Goal: Information Seeking & Learning: Learn about a topic

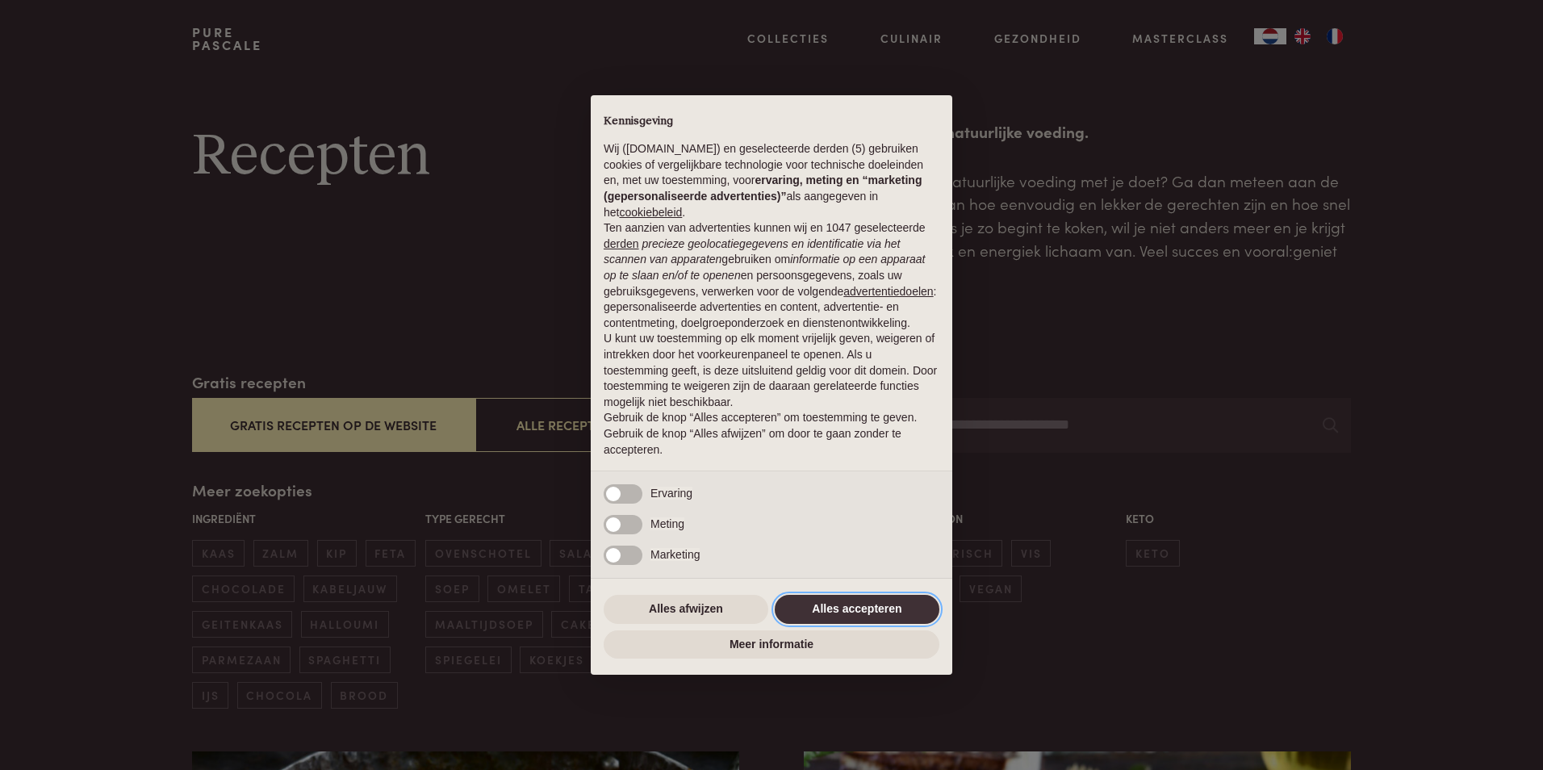
click at [838, 609] on button "Alles accepteren" at bounding box center [856, 609] width 165 height 29
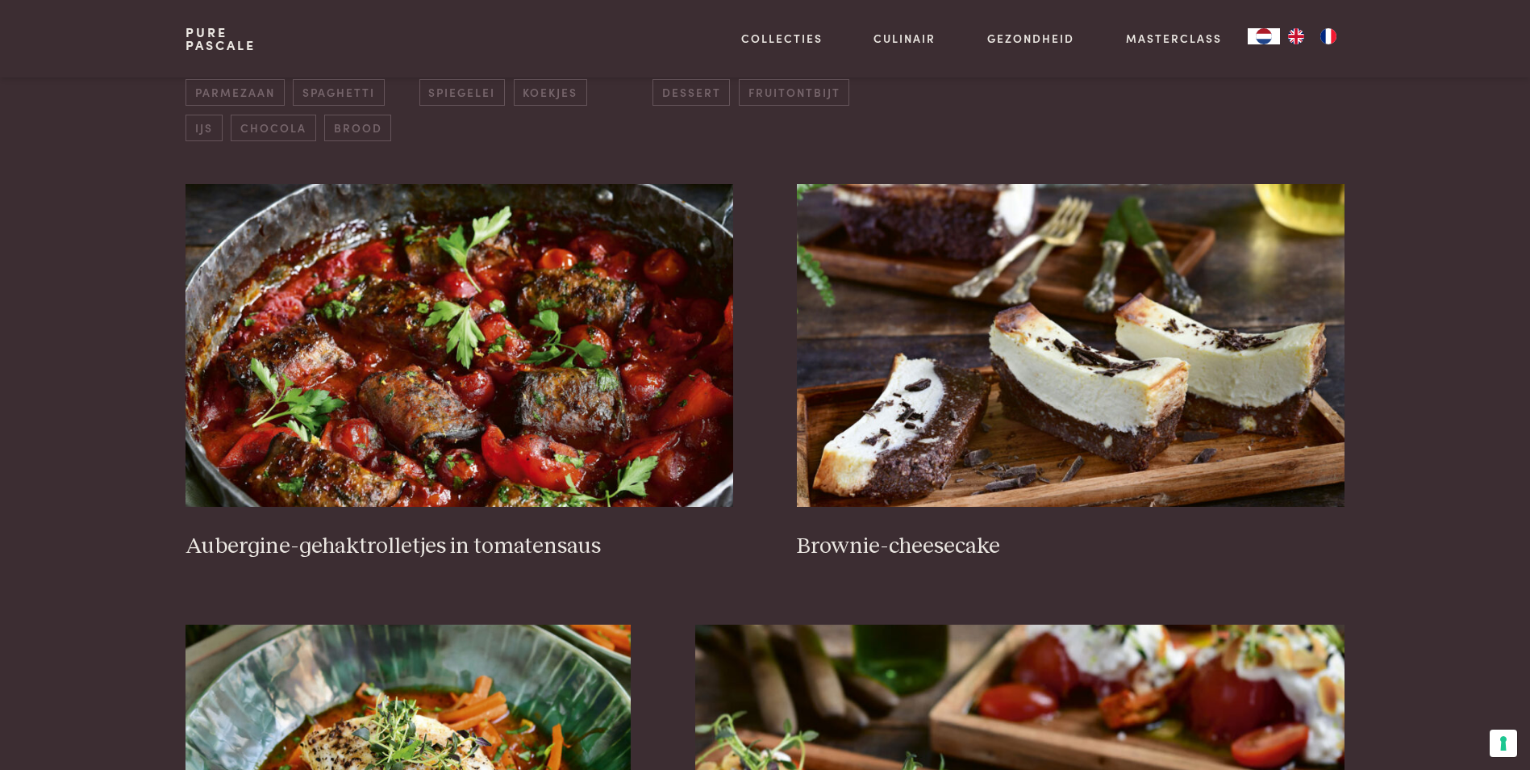
scroll to position [581, 0]
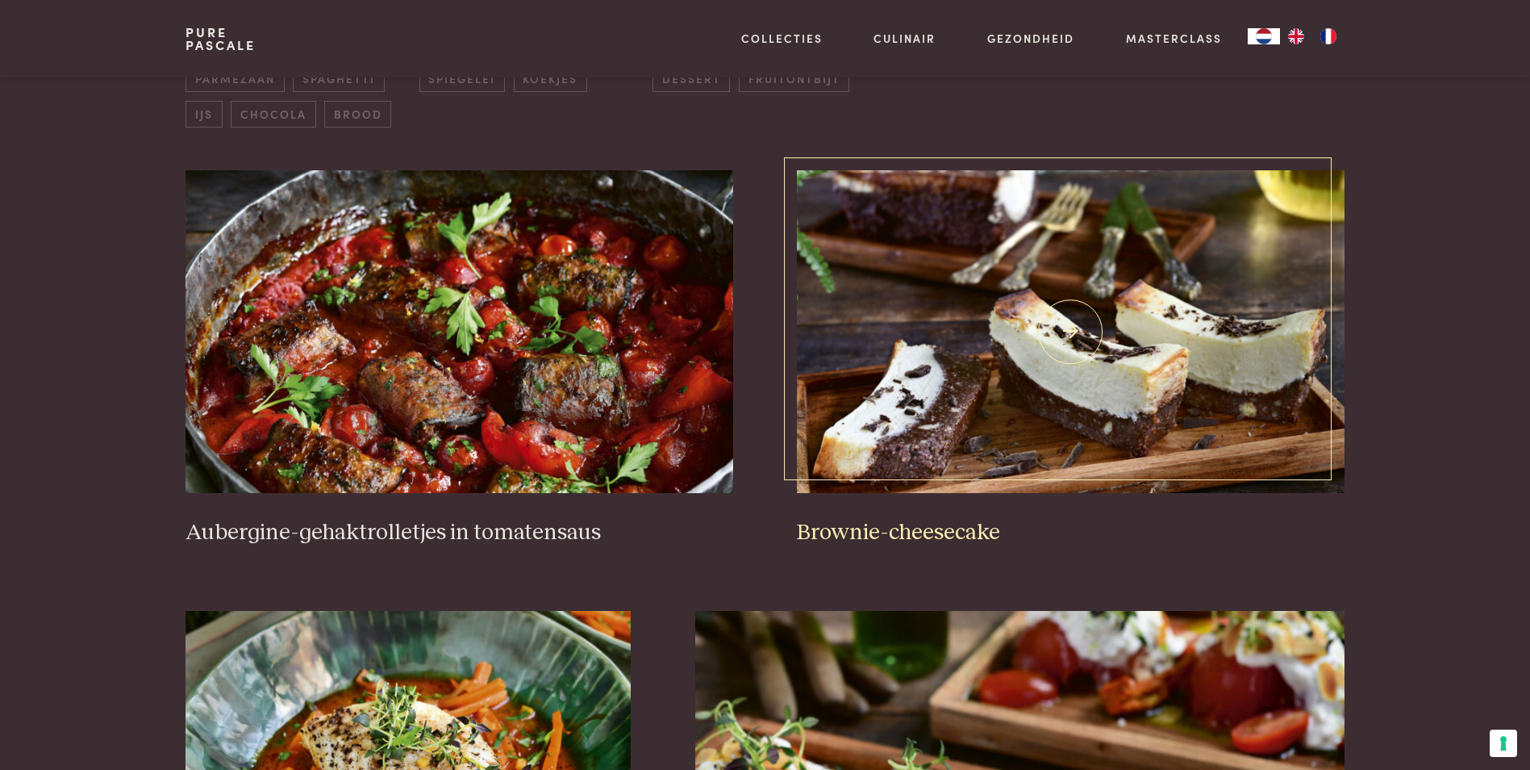
click at [1039, 368] on img at bounding box center [1070, 331] width 547 height 323
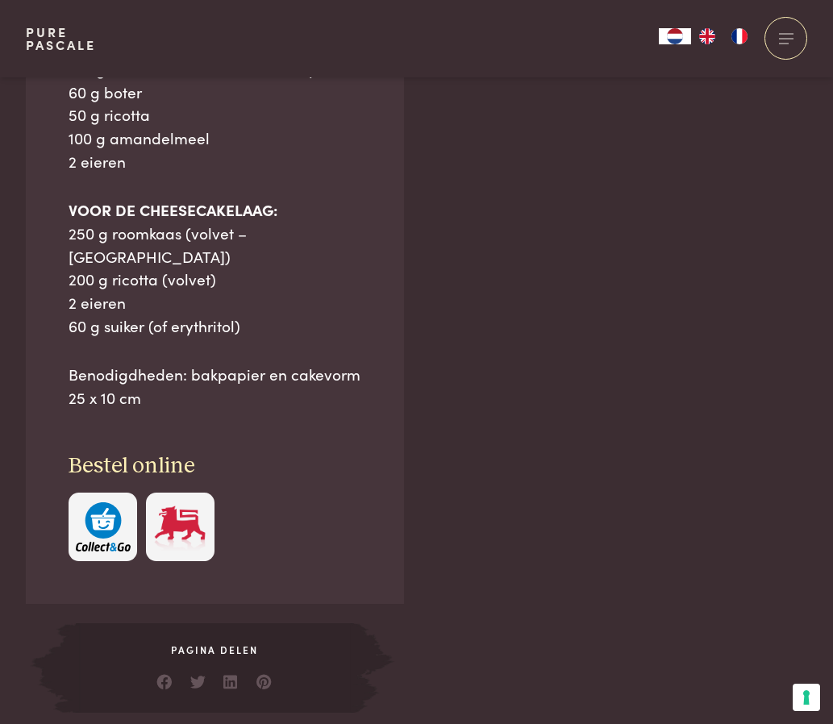
scroll to position [1900, 0]
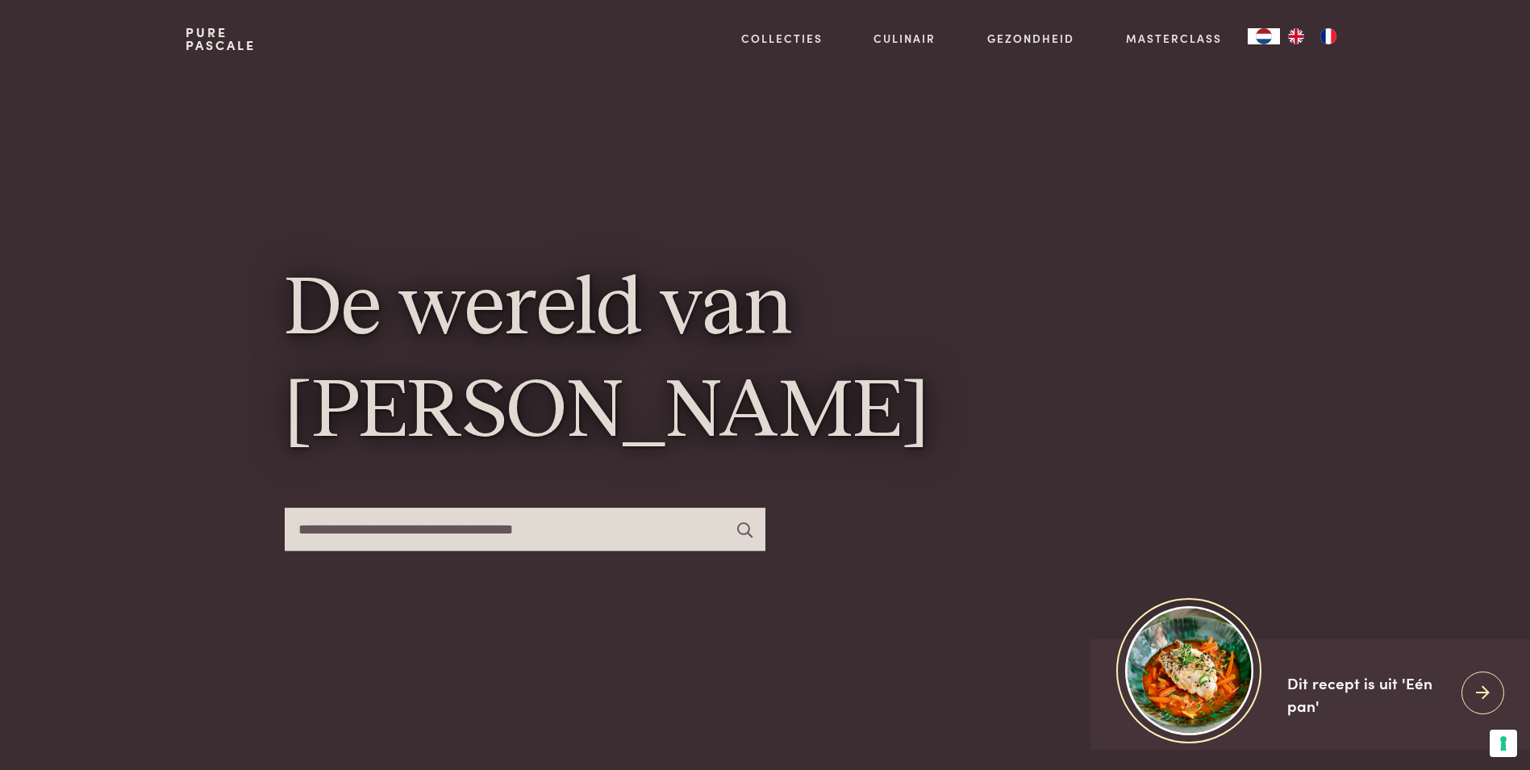
click at [570, 529] on input "text" at bounding box center [525, 528] width 481 height 43
type input "*****"
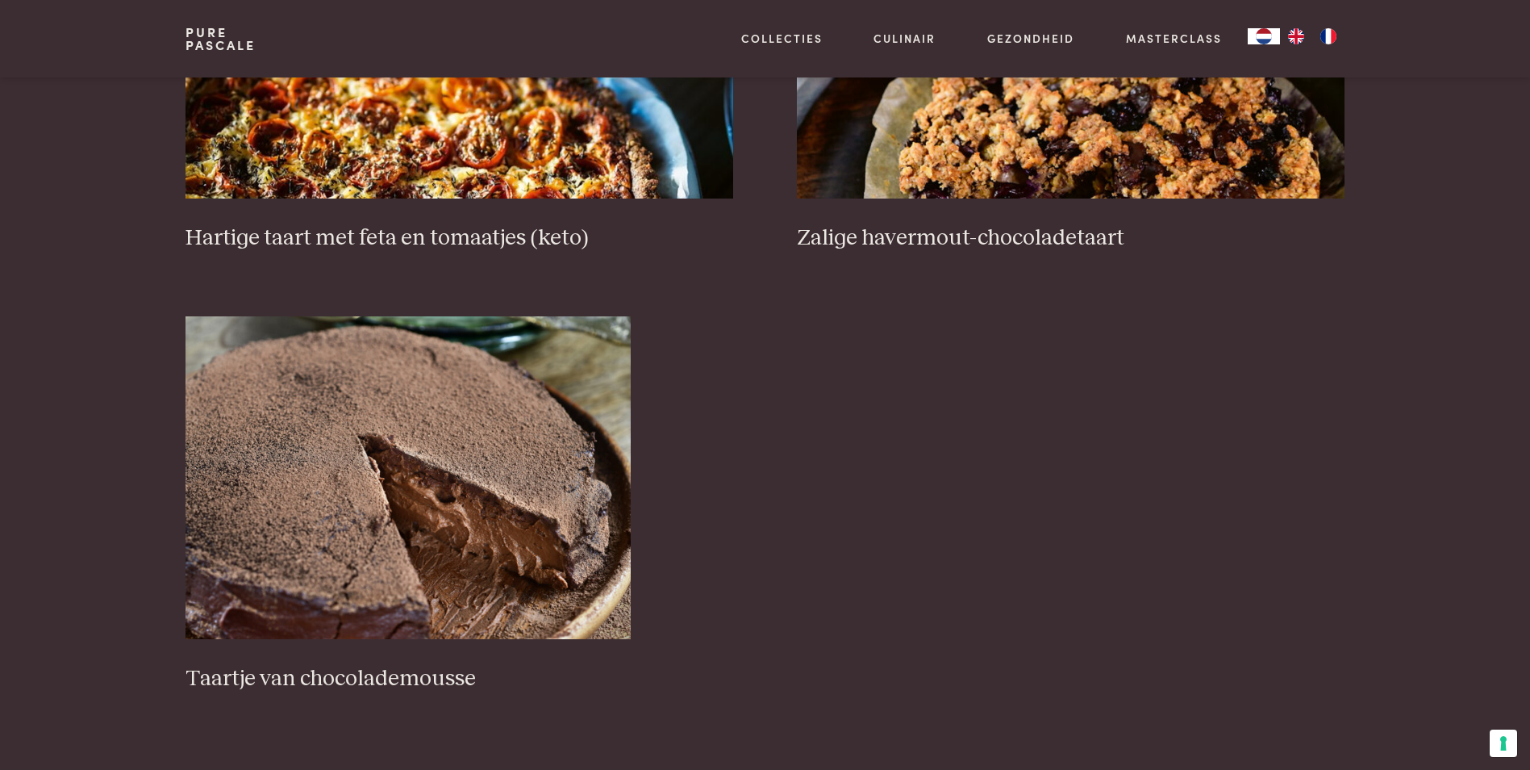
scroll to position [1065, 0]
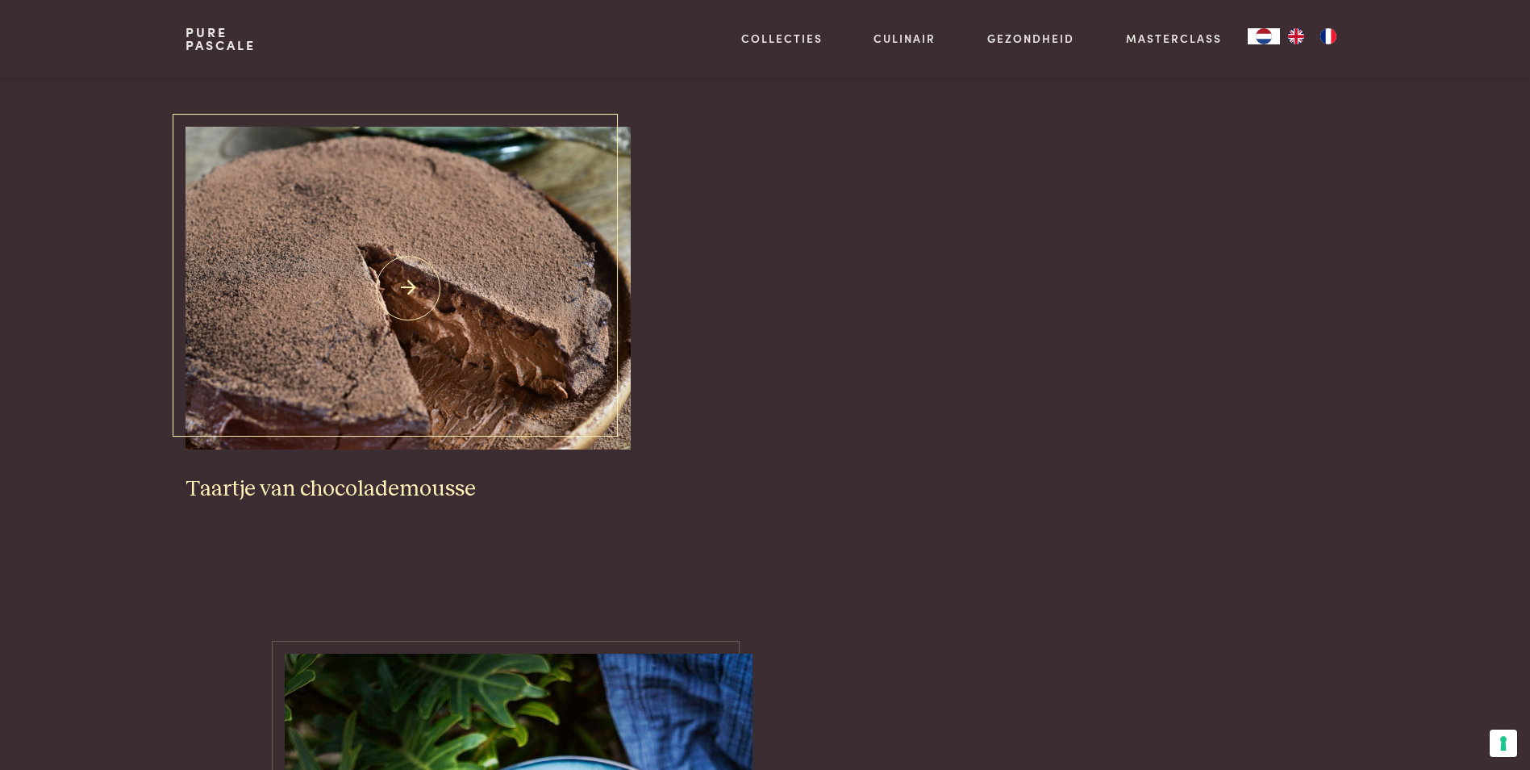
click at [460, 347] on img at bounding box center [408, 288] width 445 height 323
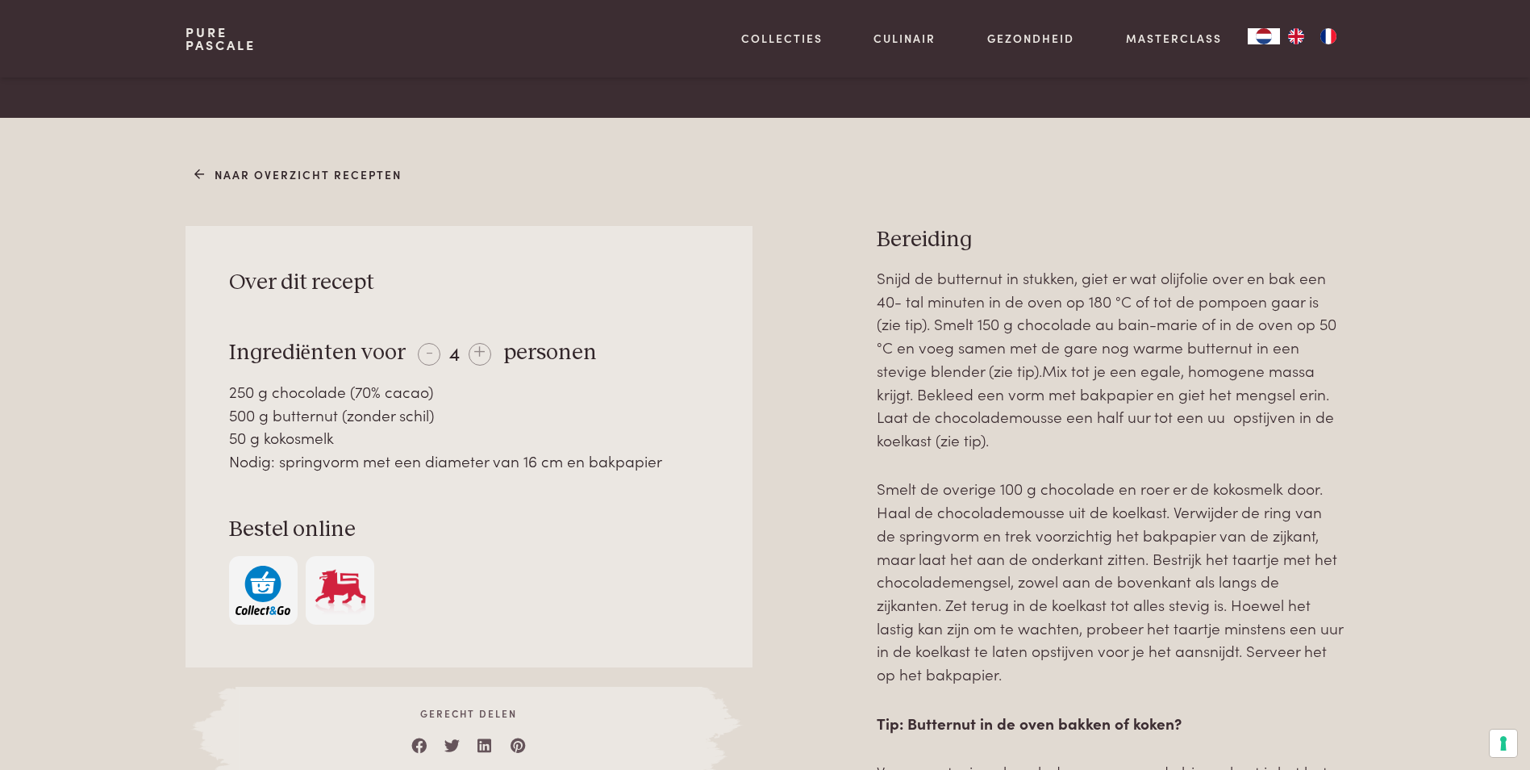
scroll to position [549, 0]
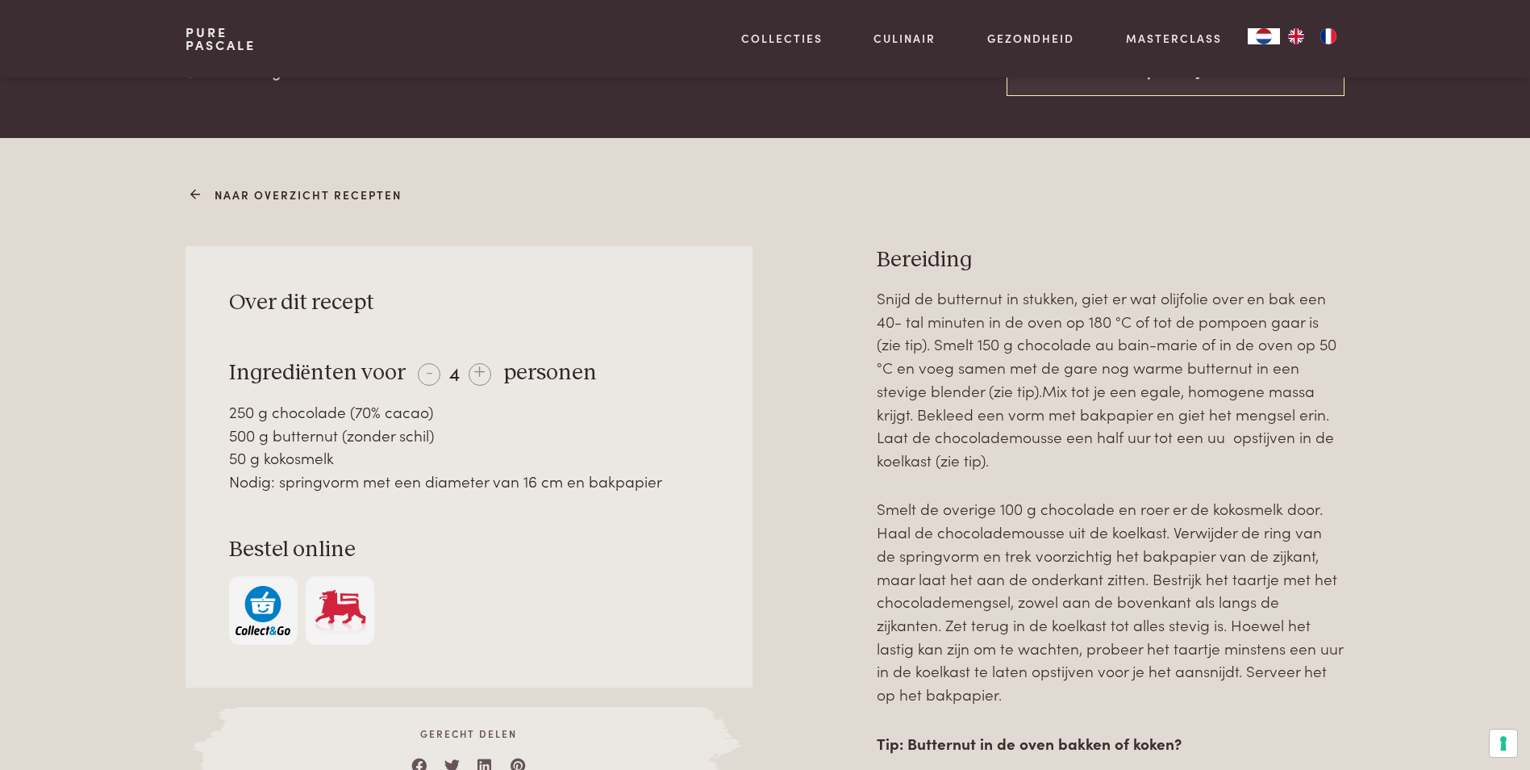
click at [217, 195] on link "Naar overzicht recepten" at bounding box center [297, 194] width 207 height 17
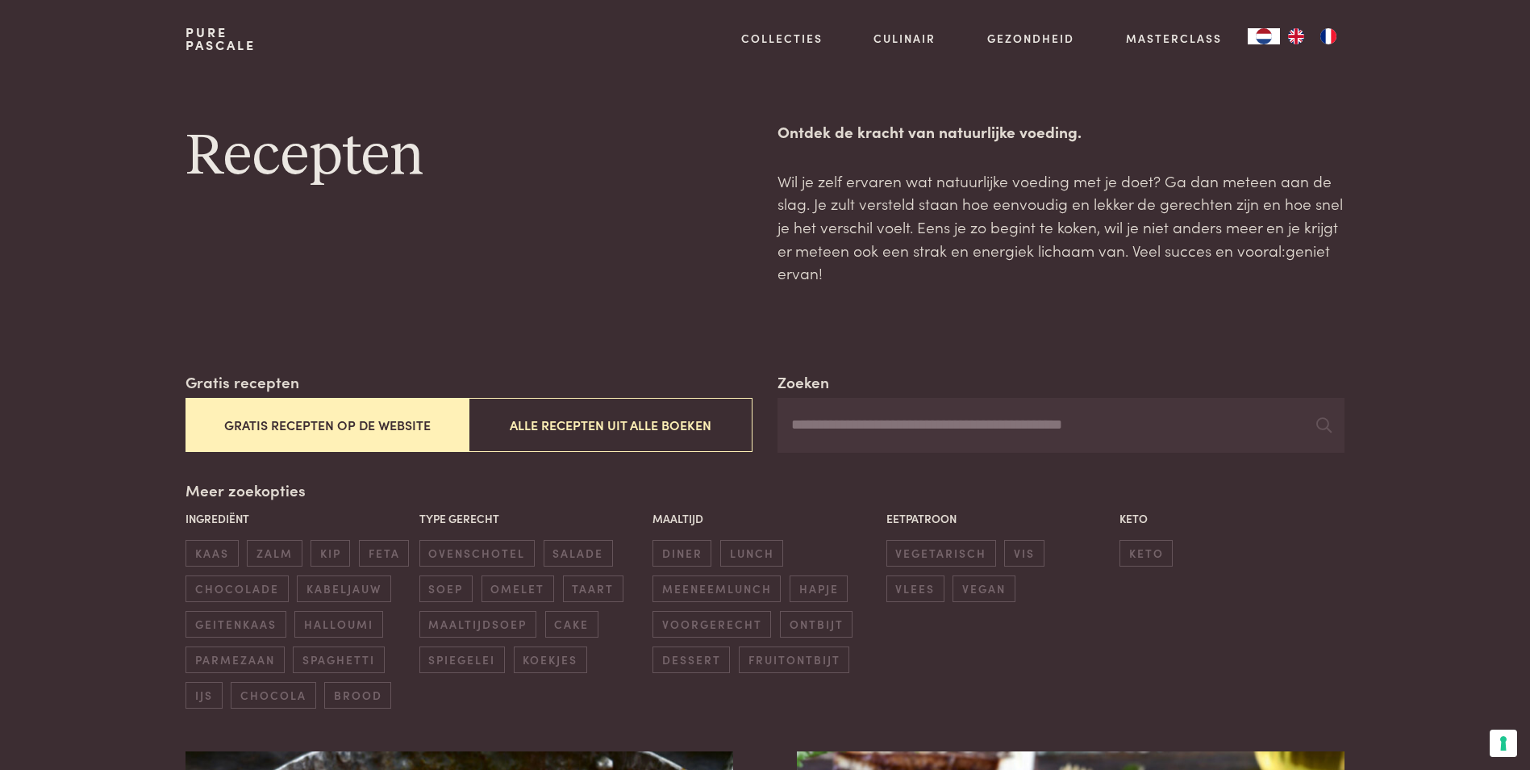
click at [840, 421] on input "Zoeken" at bounding box center [1061, 425] width 566 height 55
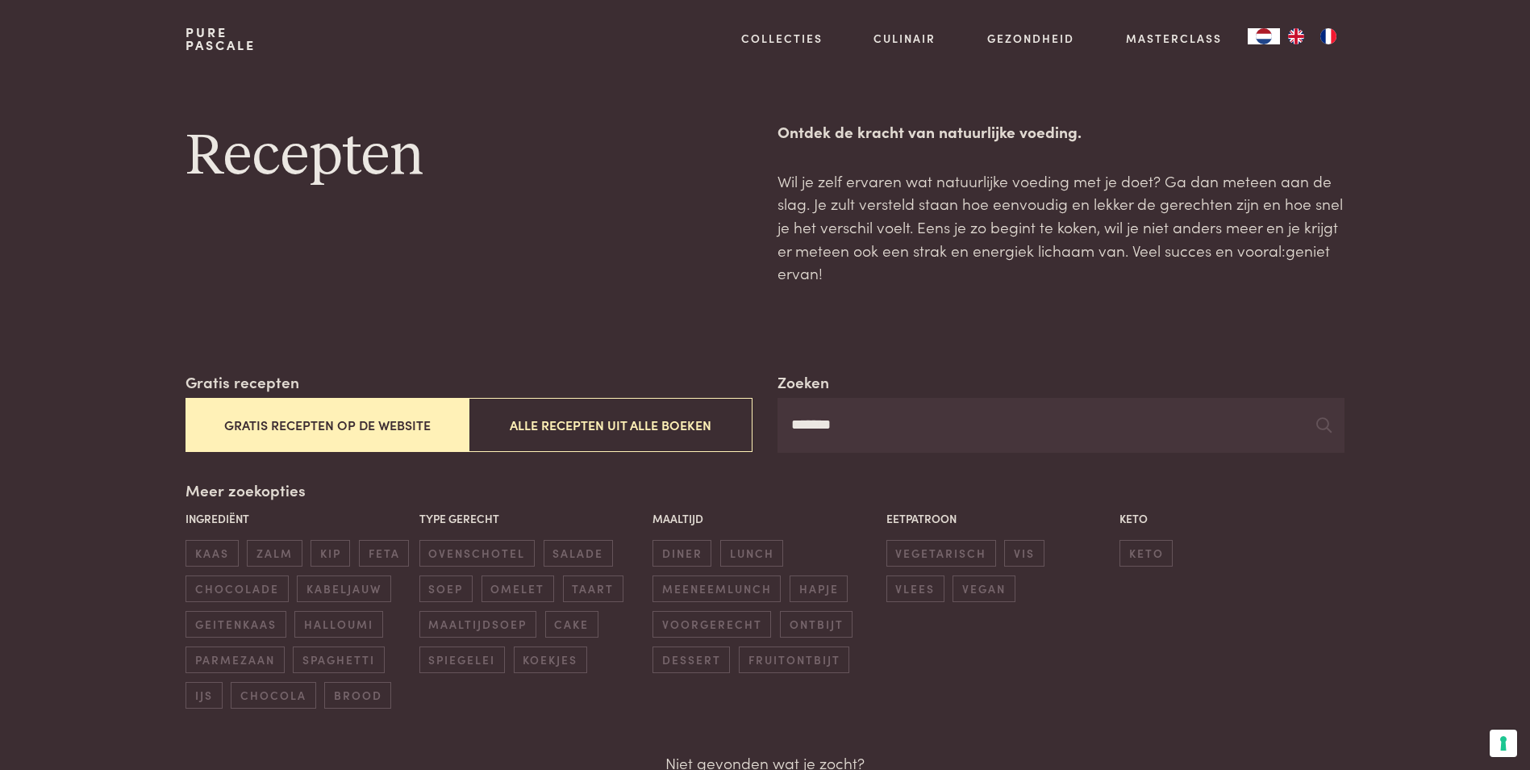
type input "*******"
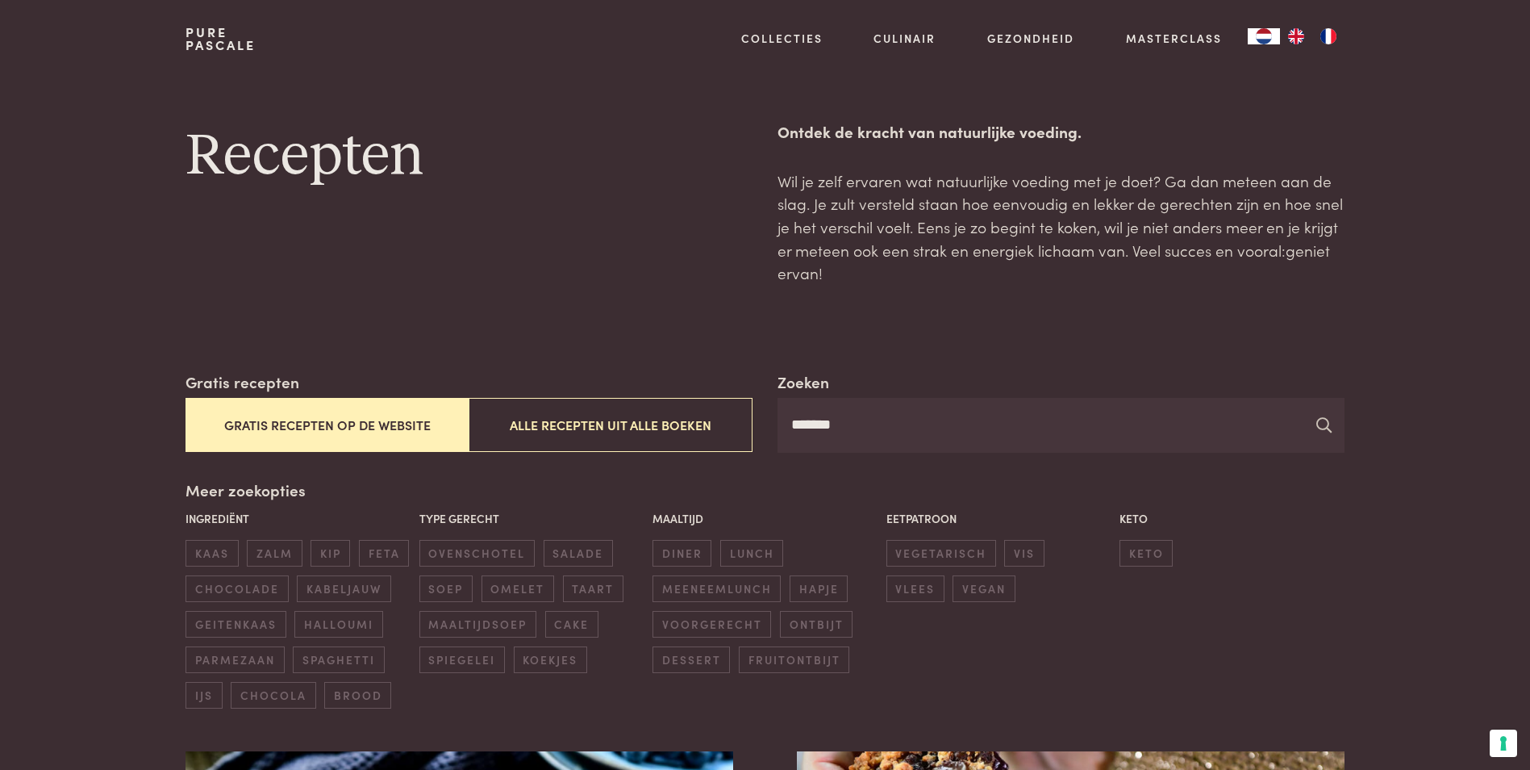
click at [1325, 424] on icon at bounding box center [1324, 424] width 15 height 15
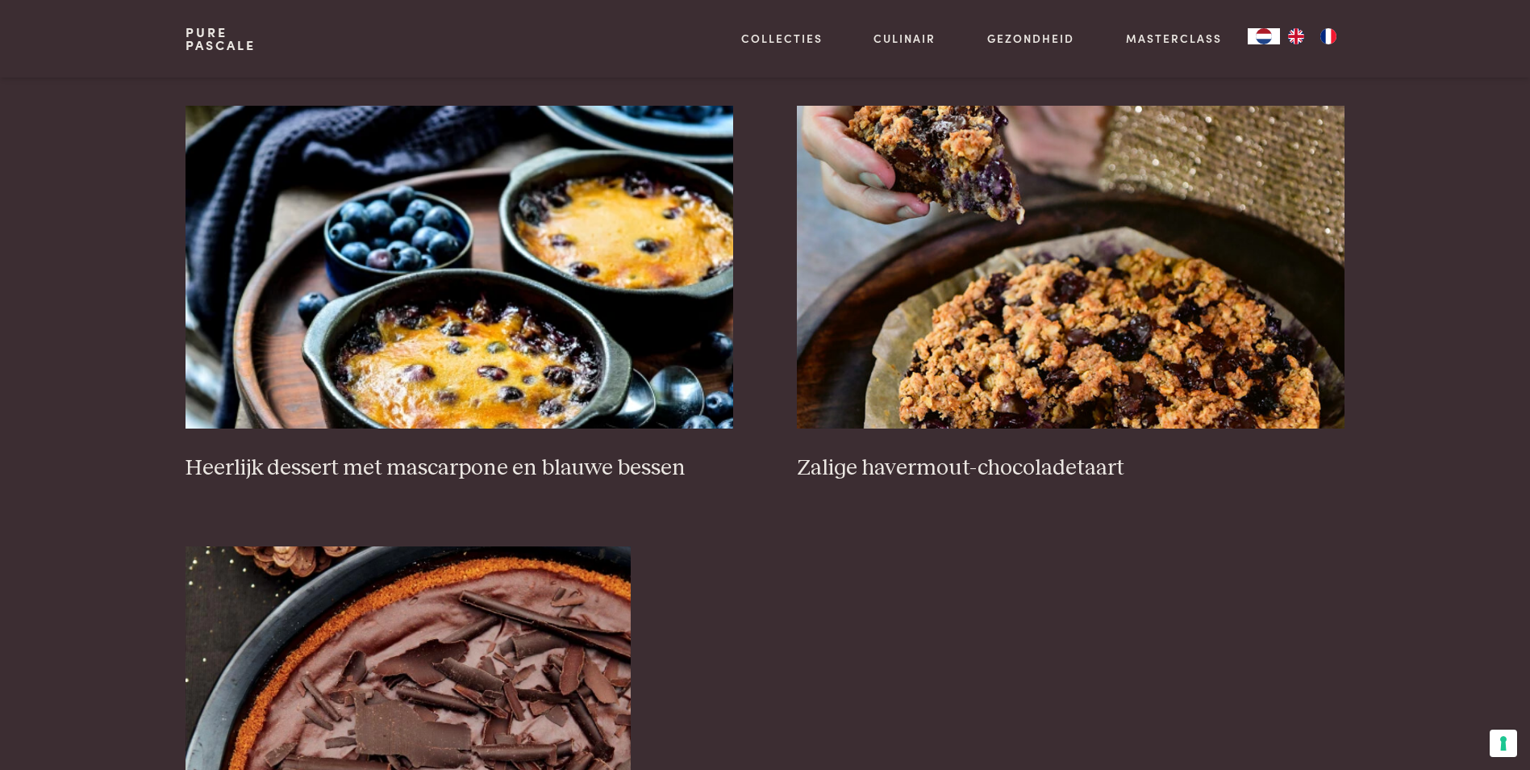
scroll to position [678, 0]
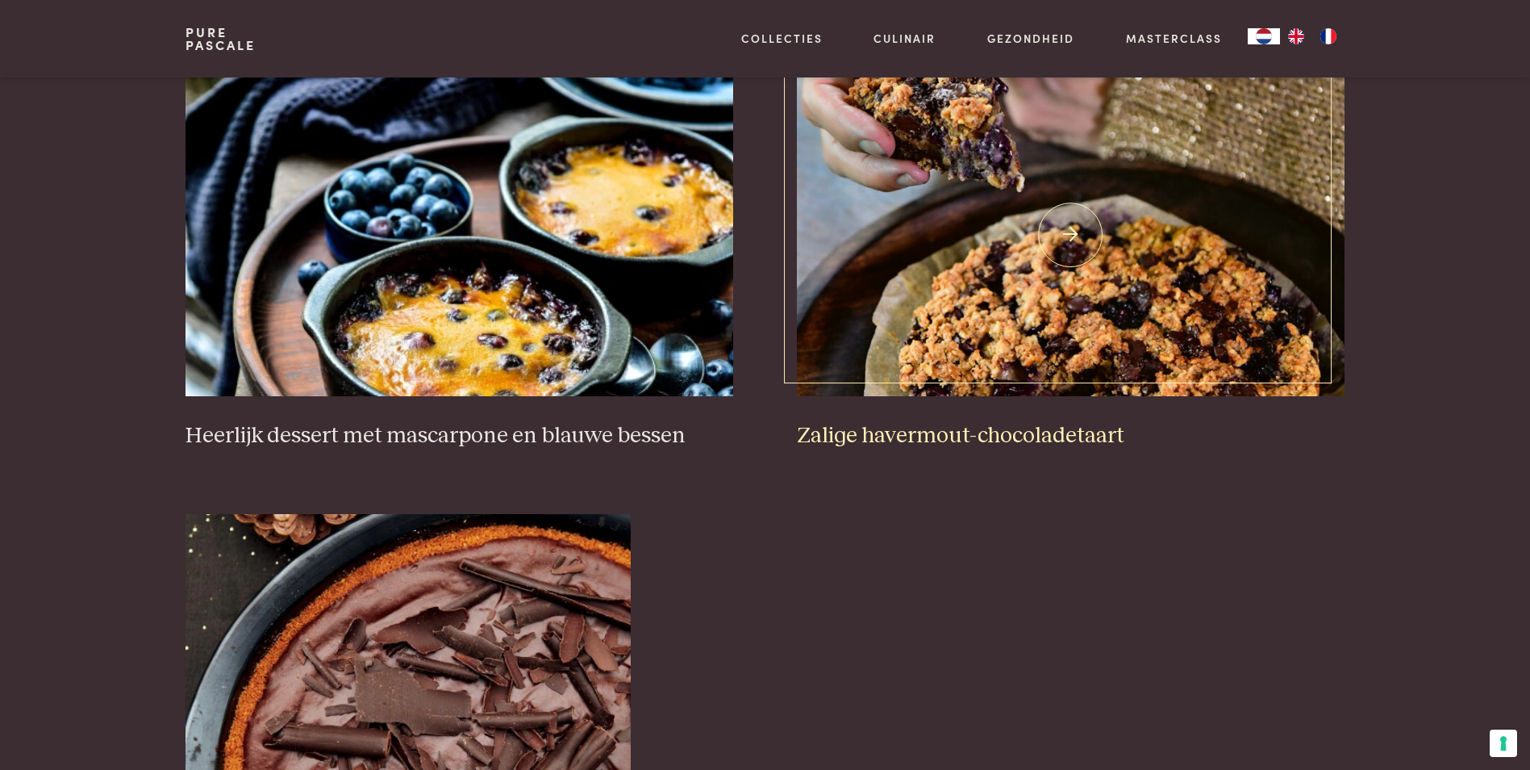
click at [1069, 241] on img at bounding box center [1070, 234] width 547 height 323
